Goal: Task Accomplishment & Management: Manage account settings

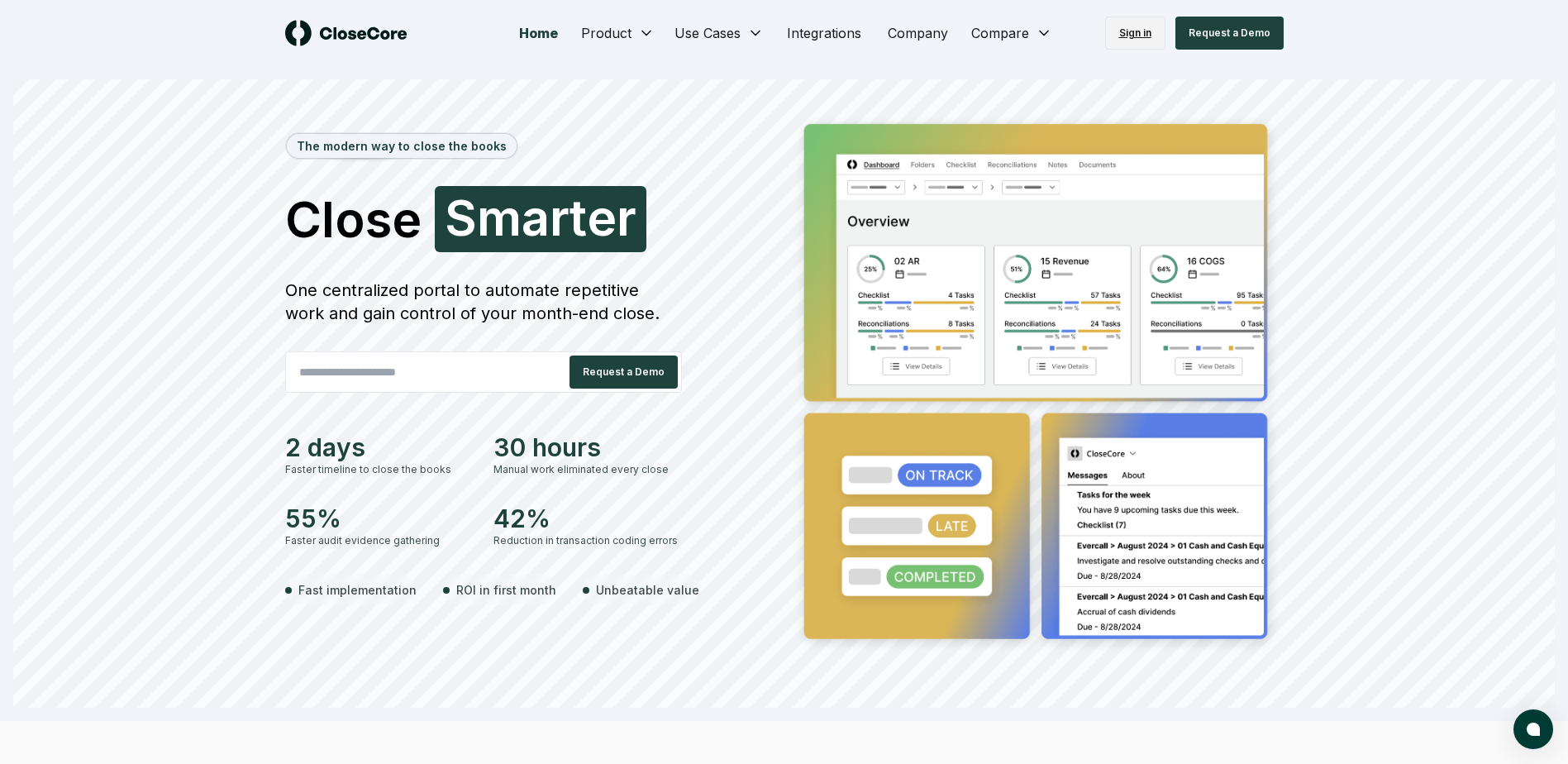
click at [1138, 35] on link "Sign in" at bounding box center [1135, 32] width 61 height 33
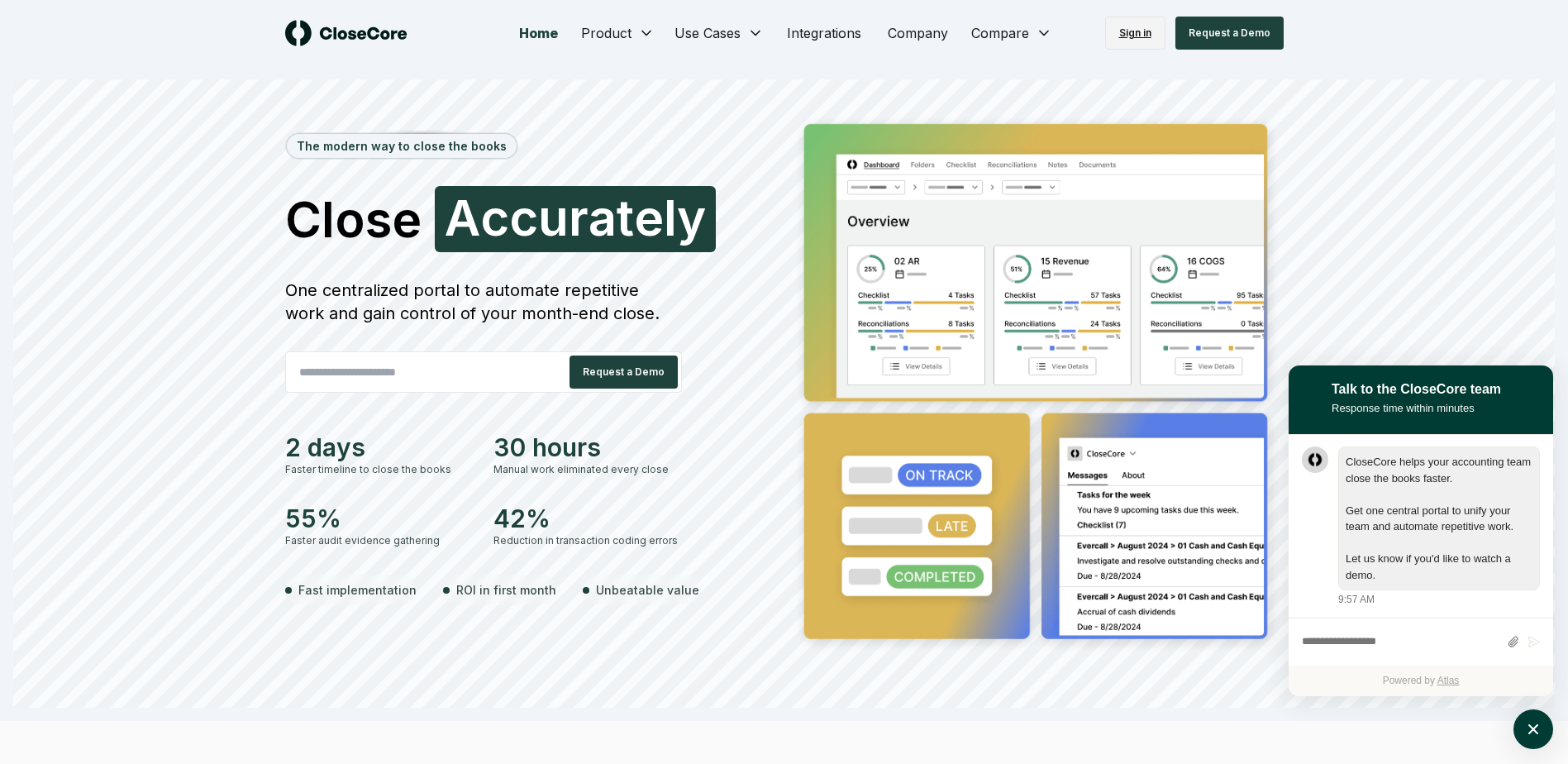
scroll to position [1, 0]
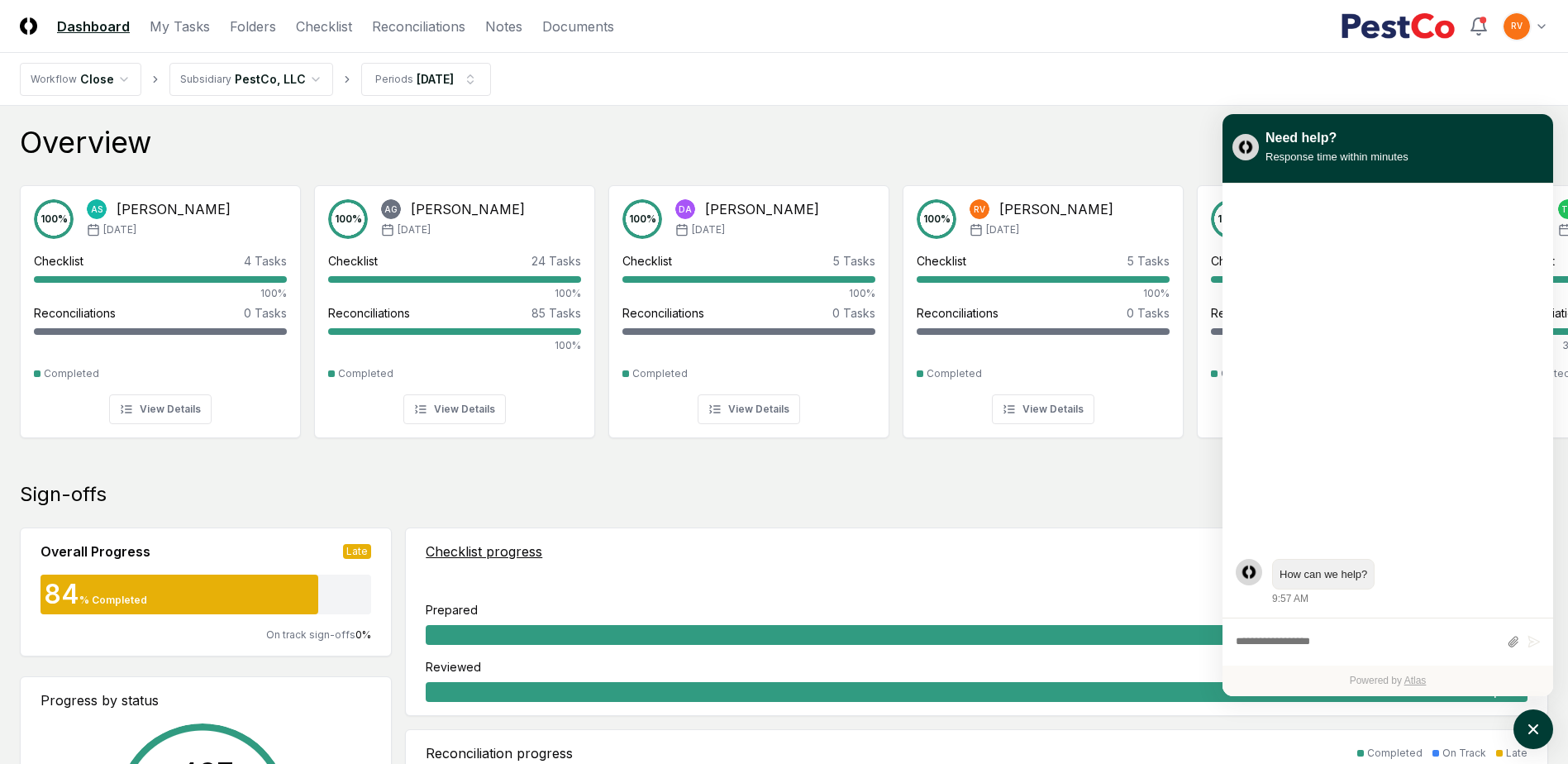
click at [1116, 536] on div "Checklist progress Completed On Track Late Prepared 93 Items 93 | 100 % Reviewe…" at bounding box center [976, 622] width 1141 height 187
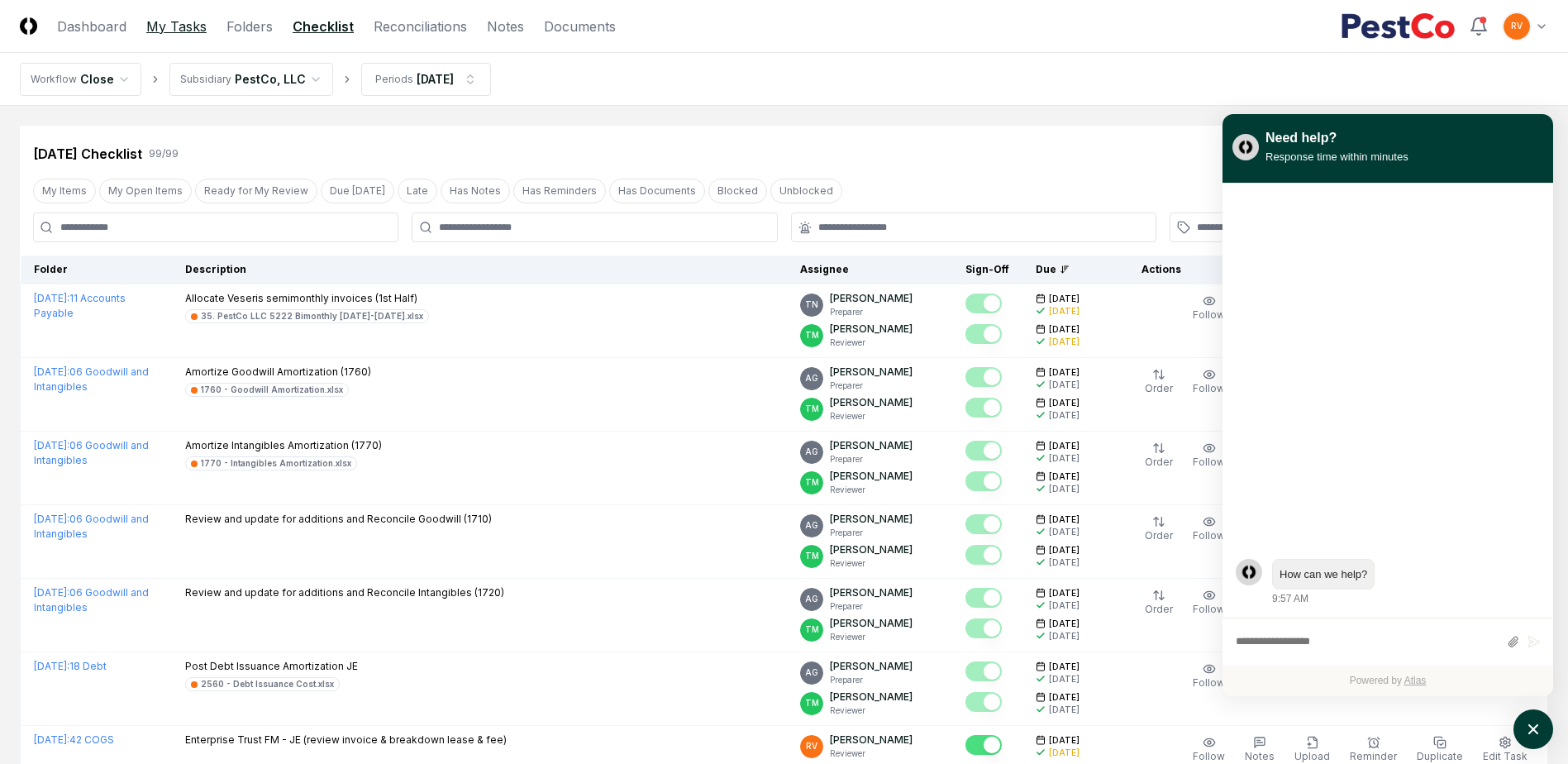
click at [154, 23] on link "My Tasks" at bounding box center [176, 26] width 61 height 20
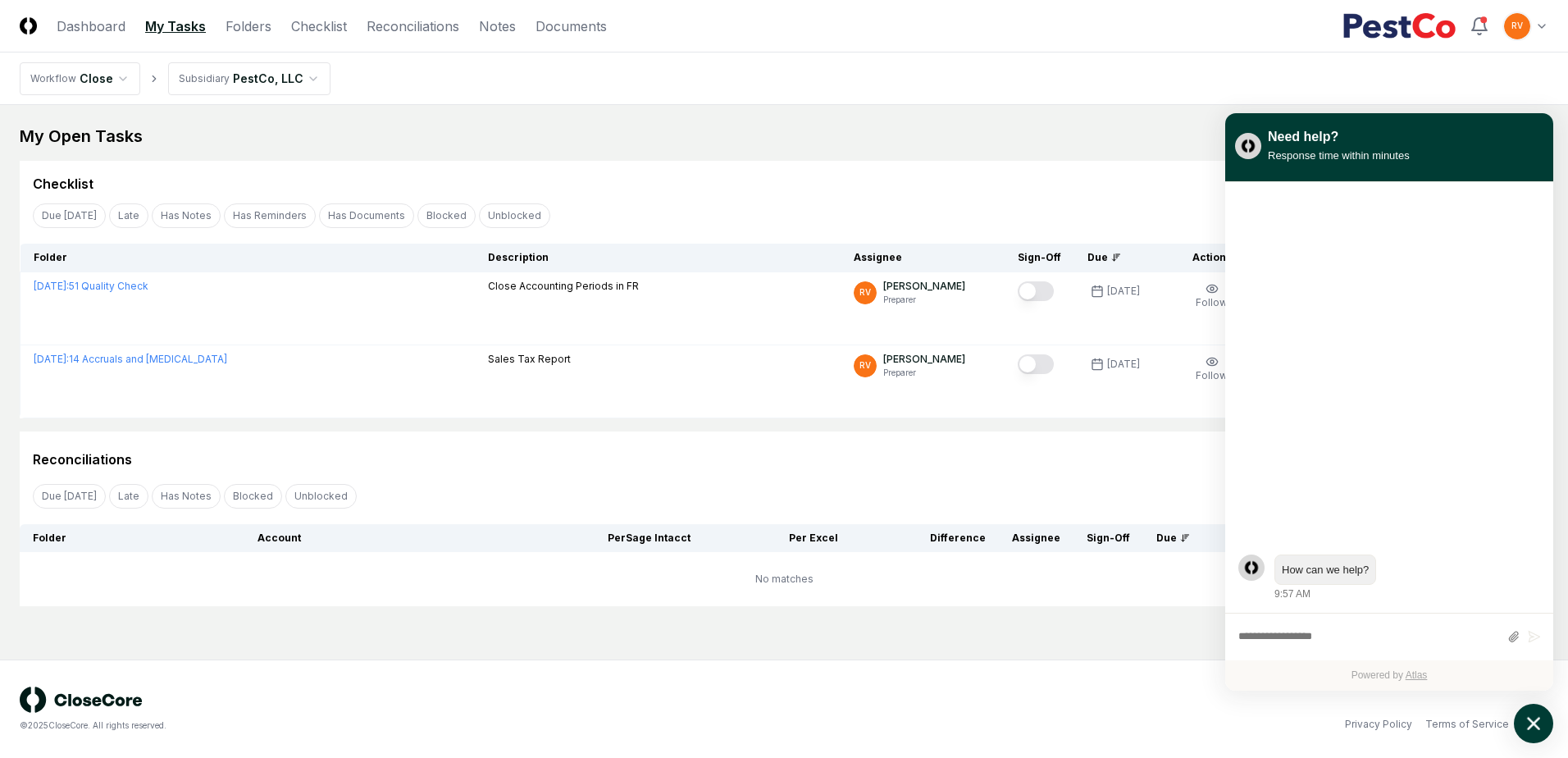
click at [1531, 718] on icon "atlas-launcher" at bounding box center [1533, 723] width 24 height 24
